Goal: Information Seeking & Learning: Learn about a topic

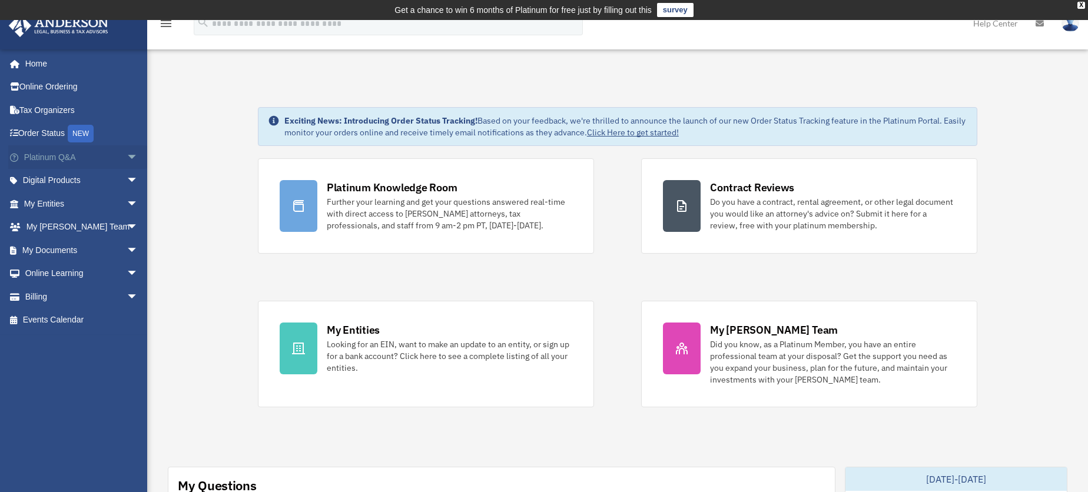
click at [127, 154] on span "arrow_drop_down" at bounding box center [139, 157] width 24 height 24
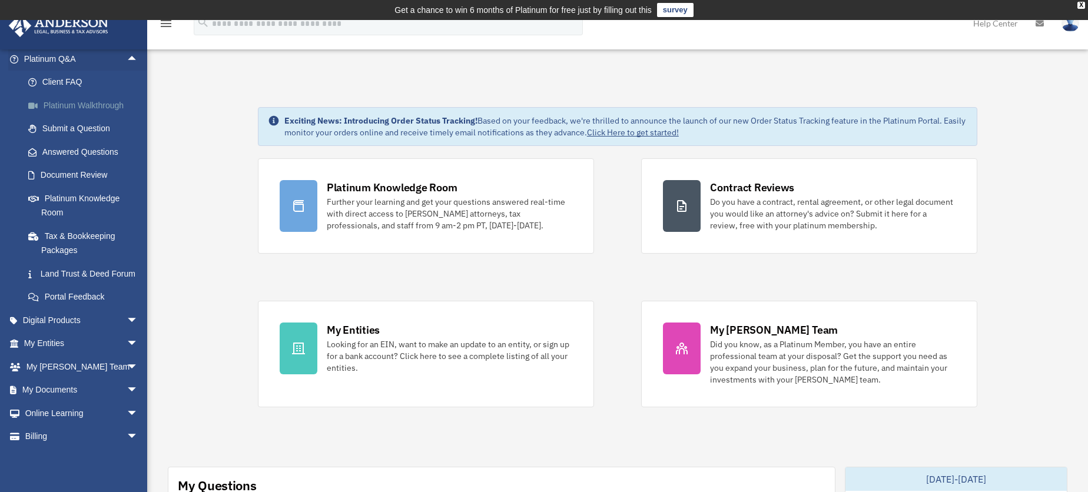
scroll to position [118, 0]
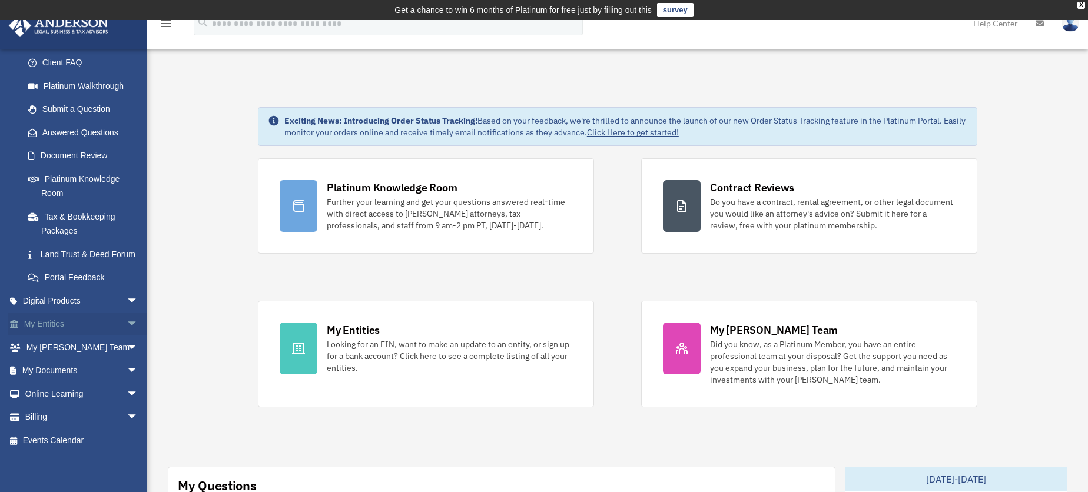
click at [127, 323] on span "arrow_drop_down" at bounding box center [139, 325] width 24 height 24
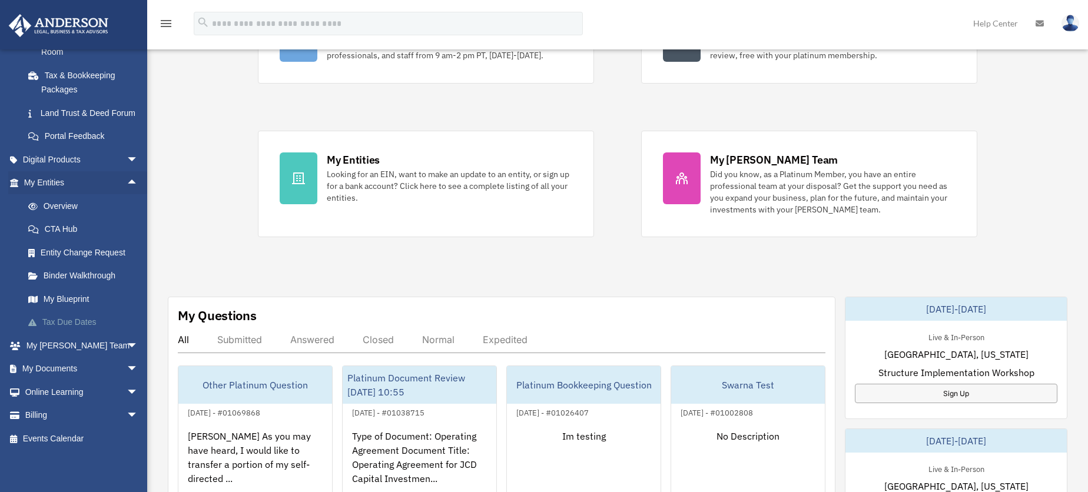
scroll to position [177, 0]
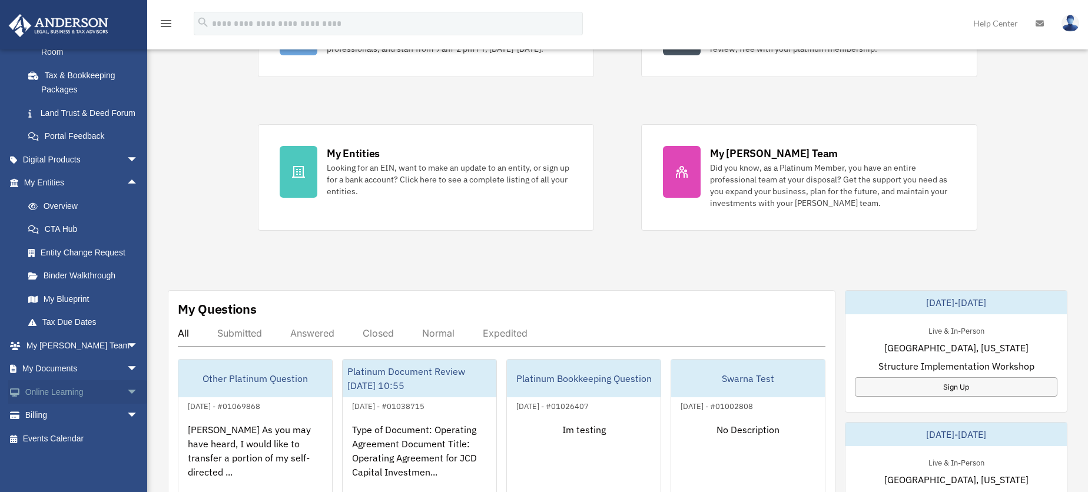
click at [127, 386] on span "arrow_drop_down" at bounding box center [139, 392] width 24 height 24
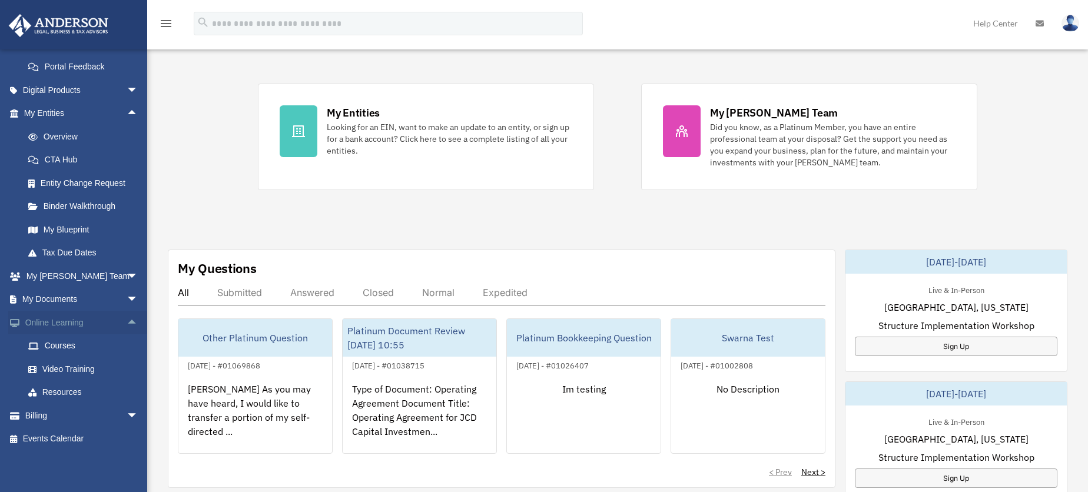
scroll to position [235, 0]
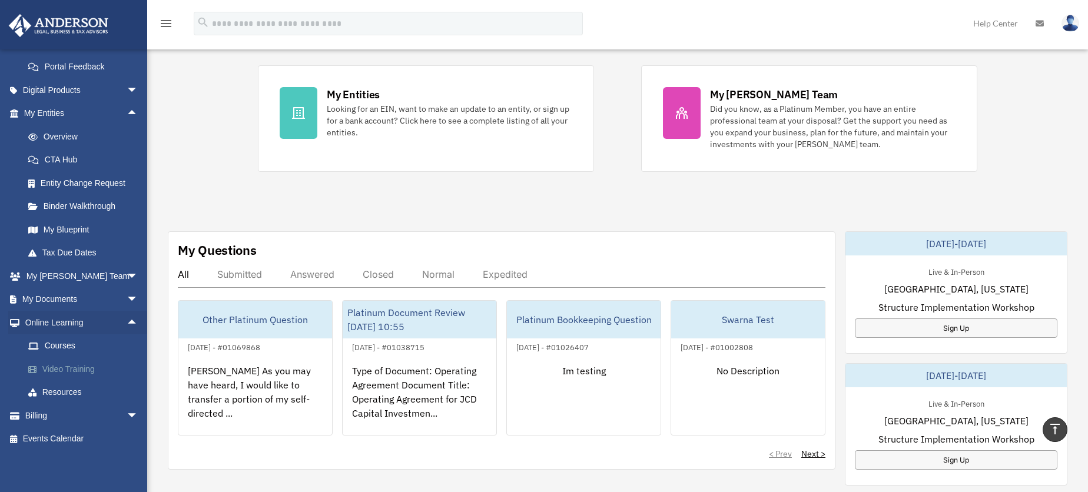
click at [55, 372] on link "Video Training" at bounding box center [86, 369] width 140 height 24
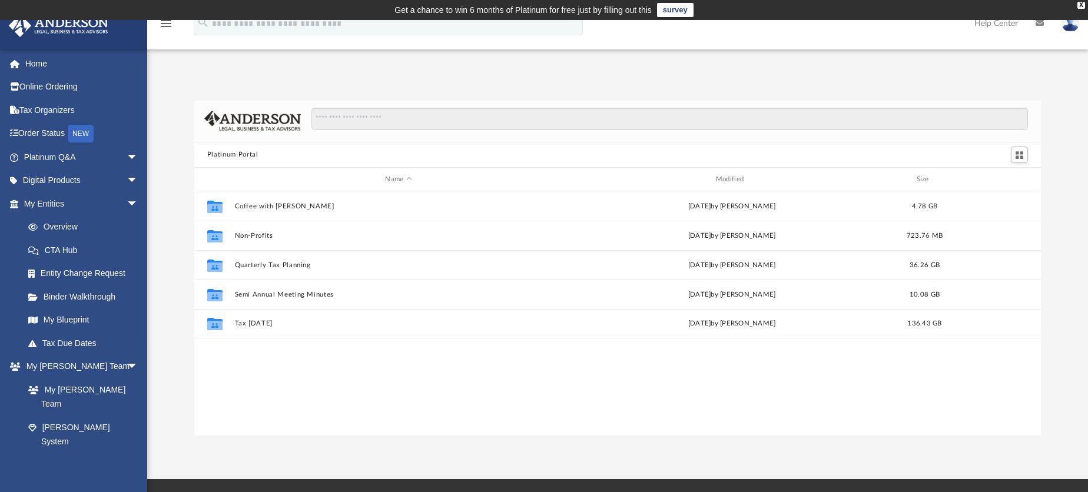
scroll to position [259, 838]
click at [43, 56] on link "Home" at bounding box center [82, 64] width 148 height 24
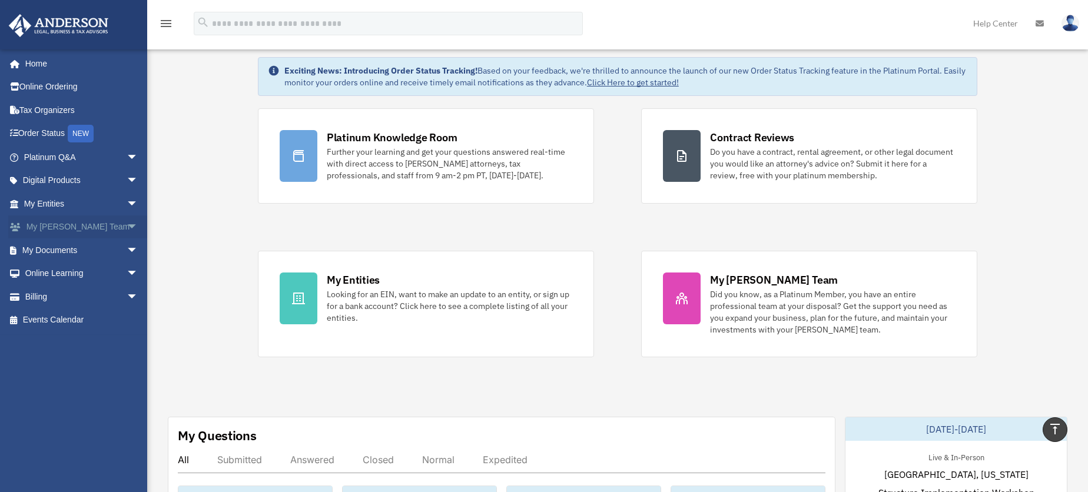
scroll to position [38, 0]
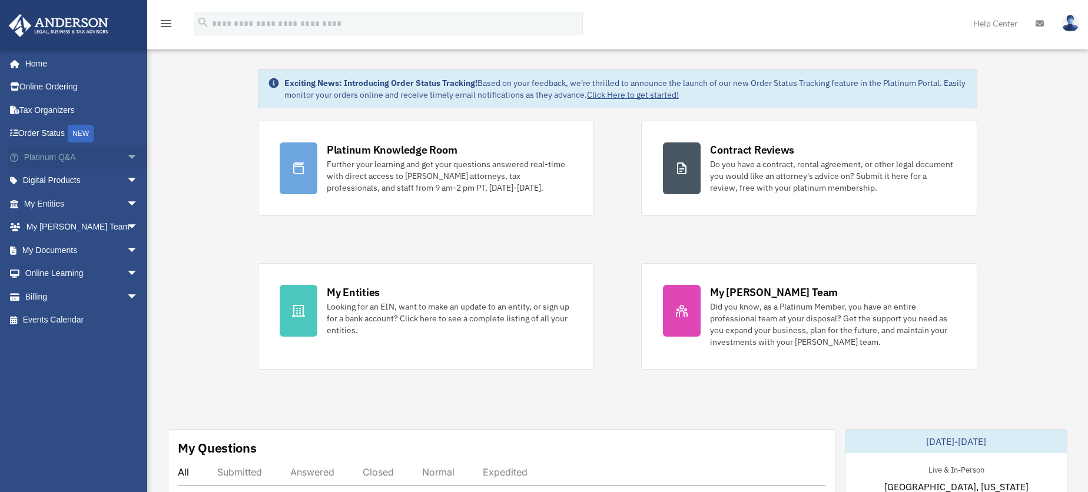
click at [127, 154] on span "arrow_drop_down" at bounding box center [139, 157] width 24 height 24
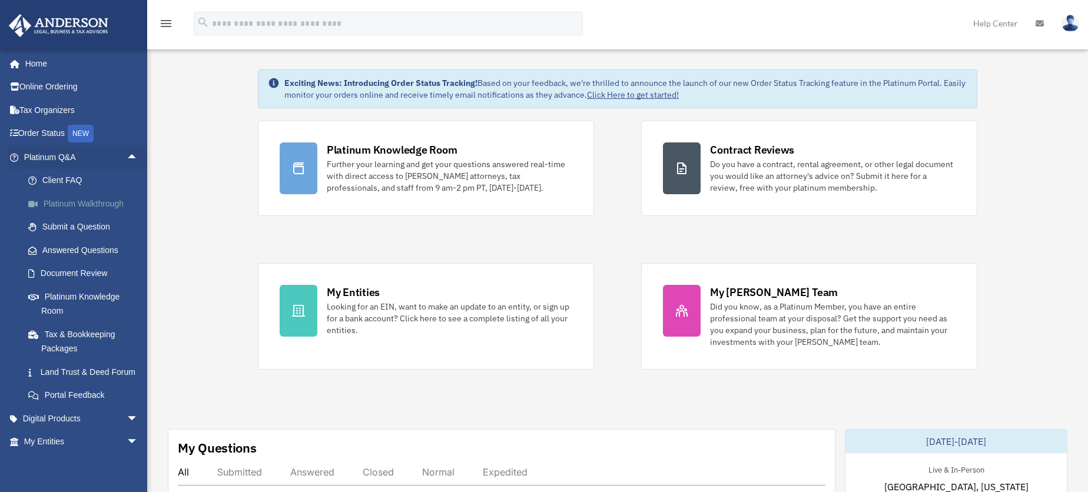
click at [67, 203] on link "Platinum Walkthrough" at bounding box center [86, 204] width 140 height 24
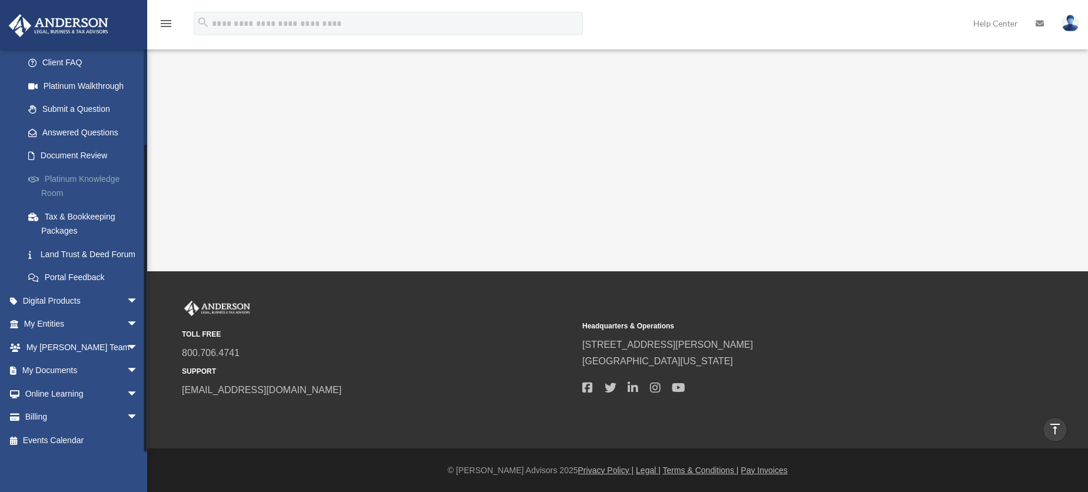
scroll to position [120, 0]
click at [127, 322] on span "arrow_drop_down" at bounding box center [139, 323] width 24 height 24
click at [127, 299] on span "arrow_drop_down" at bounding box center [139, 299] width 24 height 24
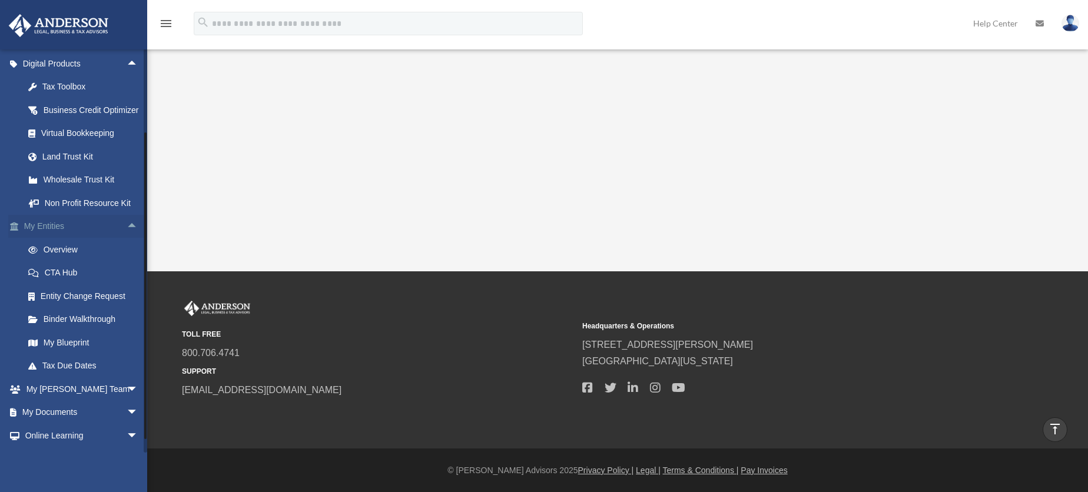
scroll to position [413, 0]
